Goal: Check status: Check status

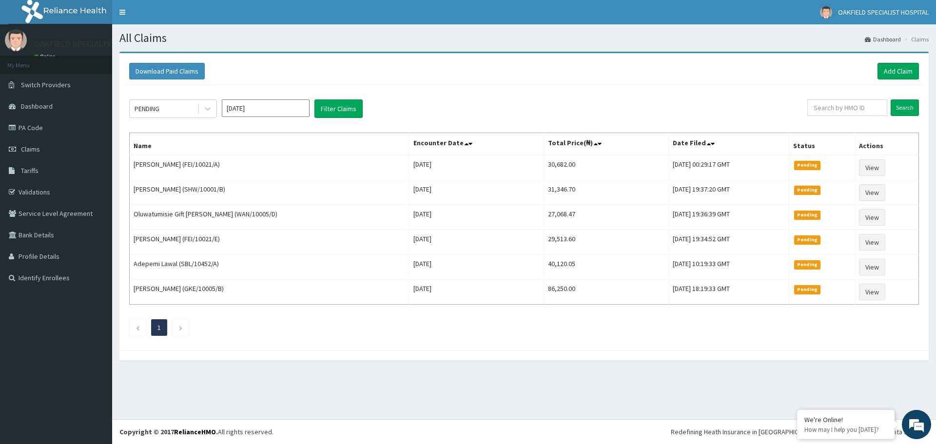
click at [297, 109] on input "Aug 2025" at bounding box center [266, 108] width 88 height 18
click at [241, 191] on div "Jul" at bounding box center [237, 189] width 20 height 18
type input "Jul 2025"
click at [346, 112] on button "Filter Claims" at bounding box center [339, 108] width 48 height 19
click at [351, 108] on button "Filter Claims" at bounding box center [339, 108] width 48 height 19
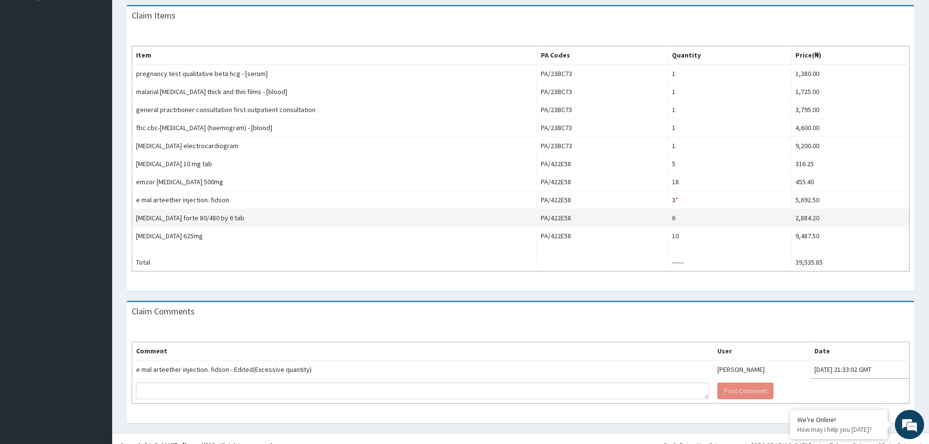
scroll to position [278, 0]
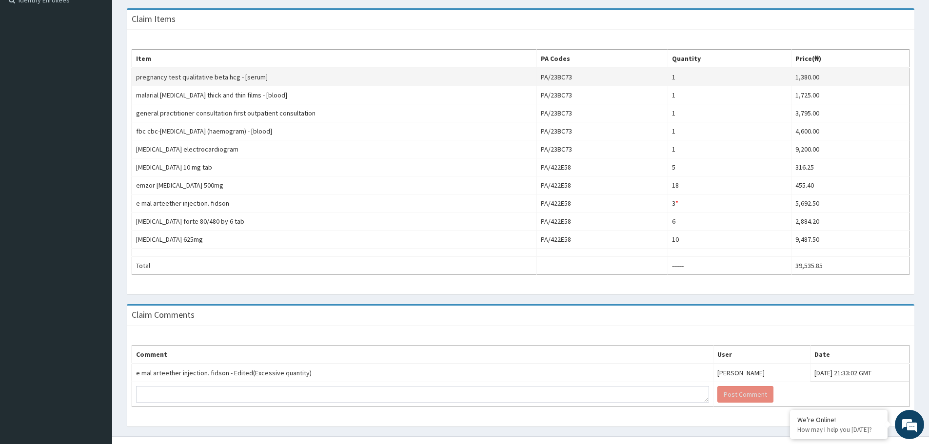
click at [765, 77] on td "1" at bounding box center [729, 77] width 123 height 19
drag, startPoint x: 755, startPoint y: 91, endPoint x: 752, endPoint y: 102, distance: 11.4
click at [755, 92] on td "1" at bounding box center [729, 95] width 123 height 18
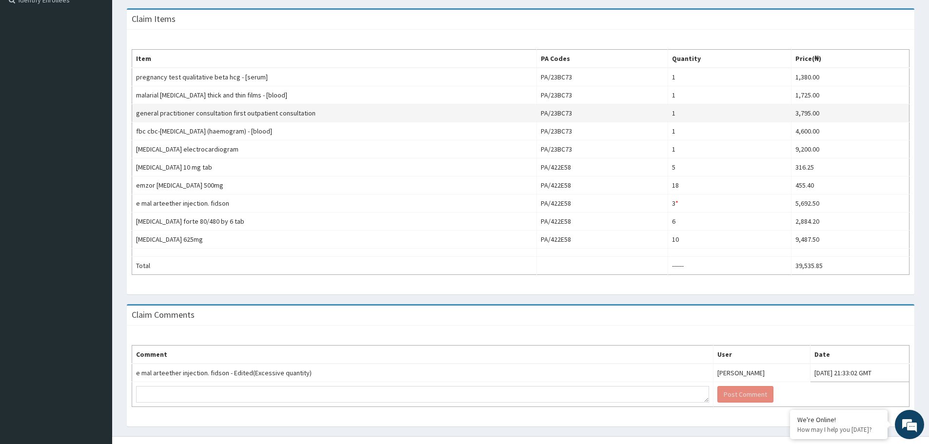
click at [752, 115] on td "1" at bounding box center [729, 113] width 123 height 18
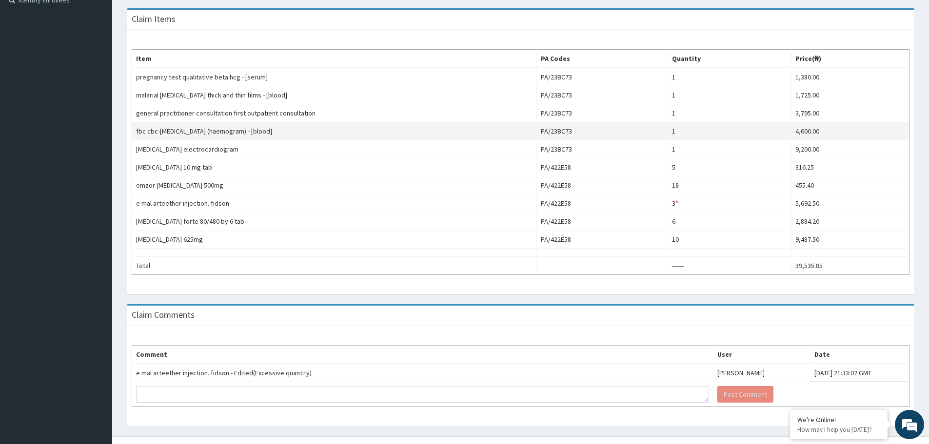
click at [749, 133] on td "1" at bounding box center [729, 131] width 123 height 18
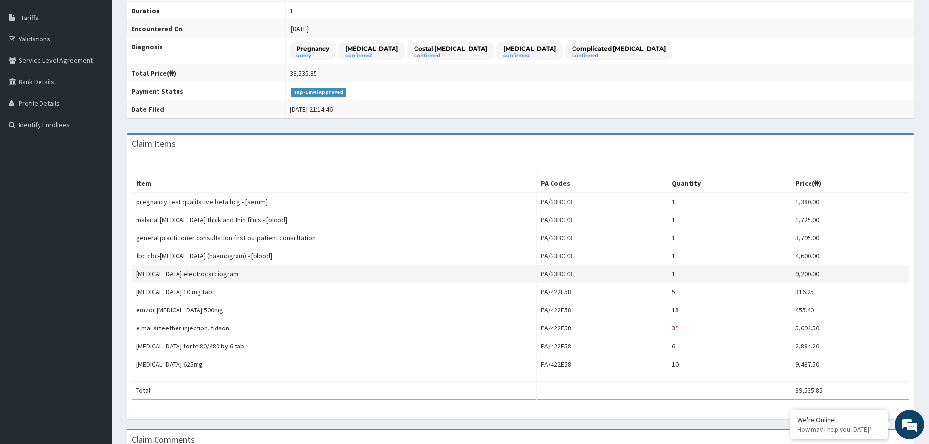
scroll to position [0, 0]
